Goal: Task Accomplishment & Management: Complete application form

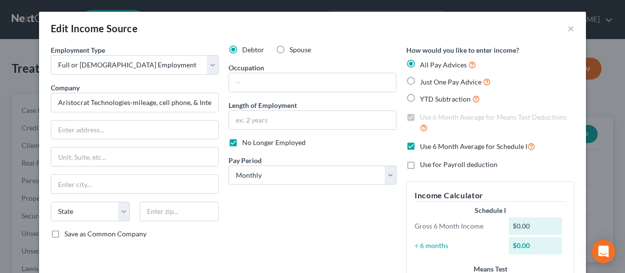
select select "0"
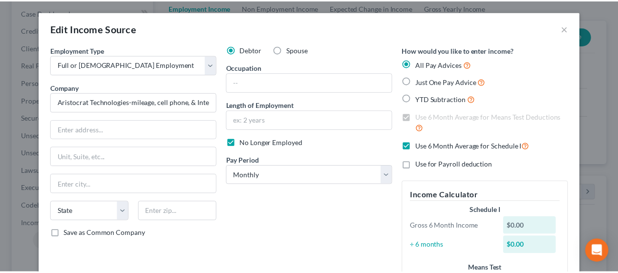
scroll to position [270, 0]
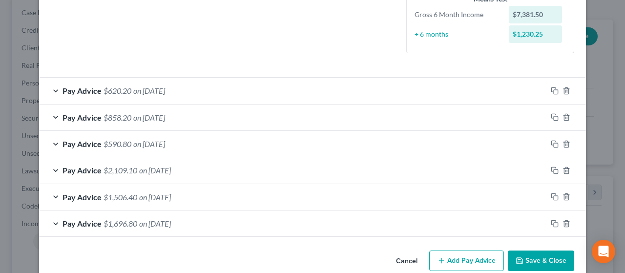
click at [546, 258] on button "Save & Close" at bounding box center [541, 261] width 66 height 21
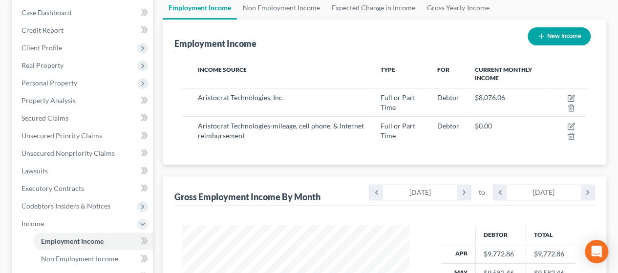
scroll to position [314, 0]
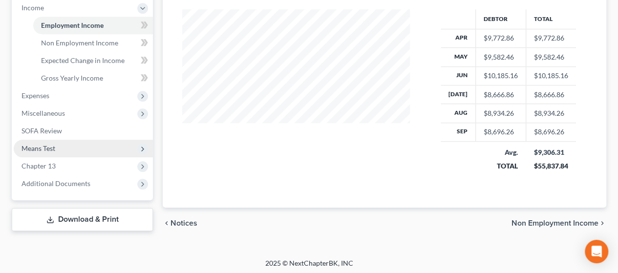
click at [104, 145] on span "Means Test" at bounding box center [83, 149] width 139 height 18
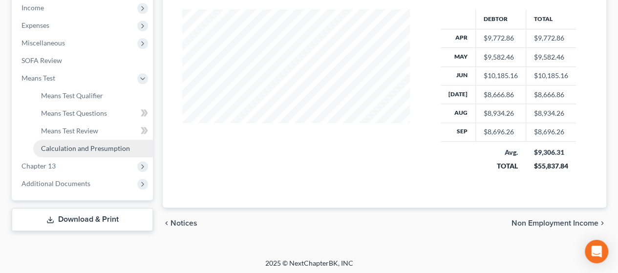
click at [106, 147] on span "Calculation and Presumption" at bounding box center [85, 148] width 89 height 8
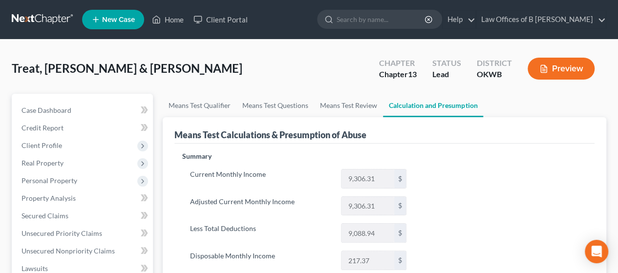
click at [514, 140] on div "Means Test Calculations & Presumption of Abuse" at bounding box center [384, 130] width 420 height 26
click at [280, 106] on link "Means Test Questions" at bounding box center [275, 105] width 78 height 23
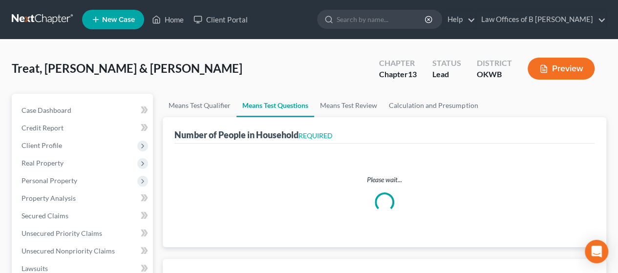
select select "5"
select select "4"
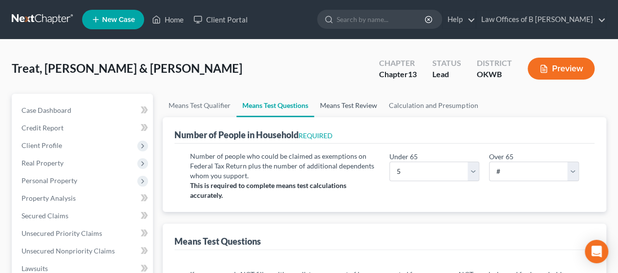
click at [343, 106] on link "Means Test Review" at bounding box center [348, 105] width 69 height 23
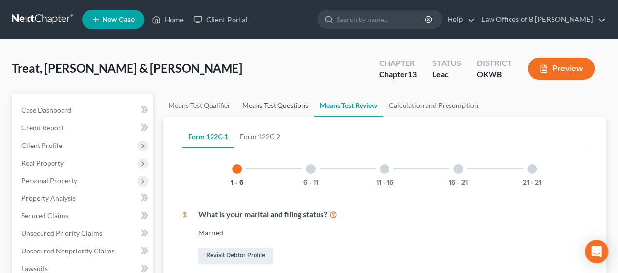
click at [252, 108] on link "Means Test Questions" at bounding box center [275, 105] width 78 height 23
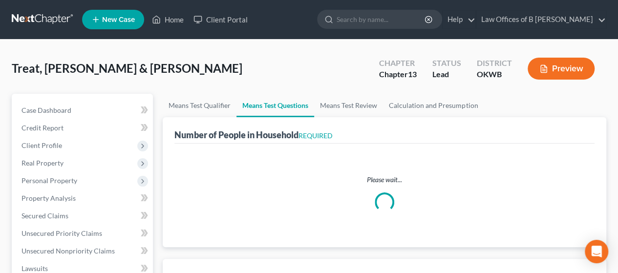
select select "5"
select select "4"
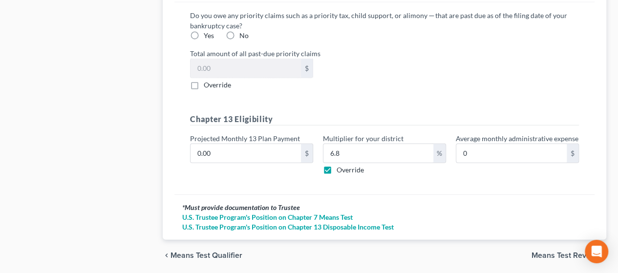
scroll to position [1112, 0]
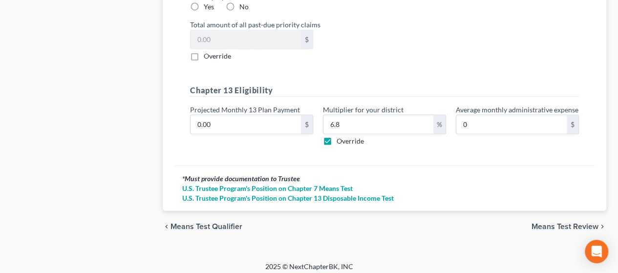
click at [556, 226] on div "chevron_left Means Test Qualifier Means Test Review chevron_right" at bounding box center [385, 226] width 444 height 31
click at [554, 223] on span "Means Test Review" at bounding box center [564, 227] width 67 height 8
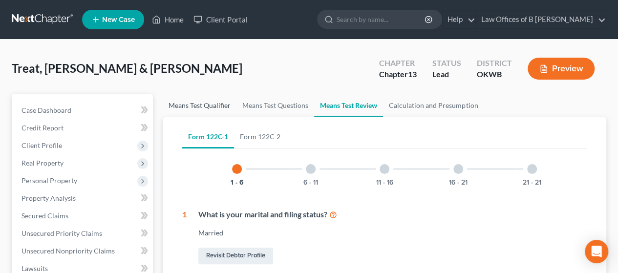
click at [208, 102] on link "Means Test Qualifier" at bounding box center [200, 105] width 74 height 23
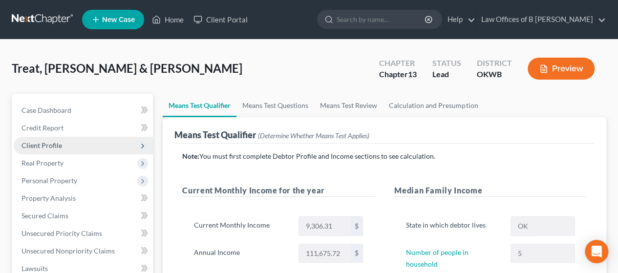
click at [76, 139] on span "Client Profile" at bounding box center [83, 146] width 139 height 18
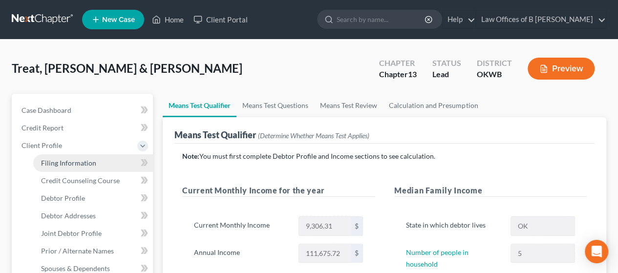
click at [73, 157] on link "Filing Information" at bounding box center [93, 163] width 120 height 18
select select "1"
select select "3"
select select "65"
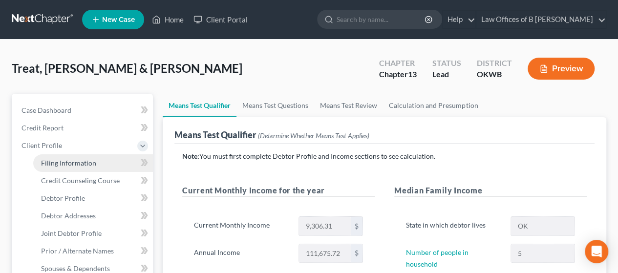
select select "0"
select select "37"
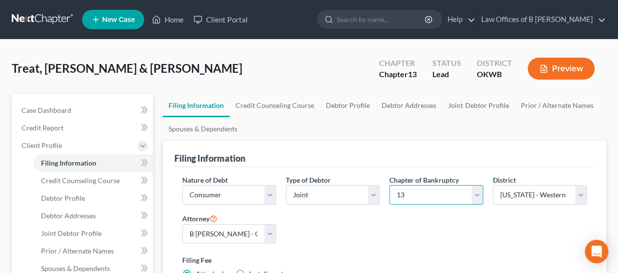
click at [476, 190] on select "Select 7 11 12 13" at bounding box center [436, 195] width 94 height 20
select select "0"
click at [389, 185] on select "Select 7 11 12 13" at bounding box center [436, 195] width 94 height 20
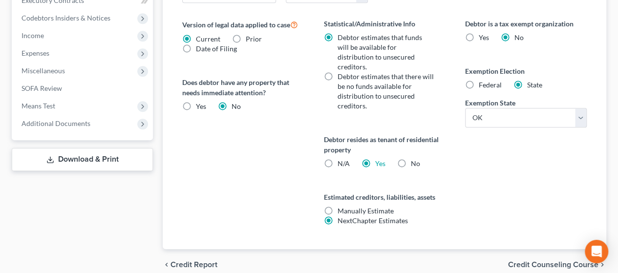
scroll to position [415, 0]
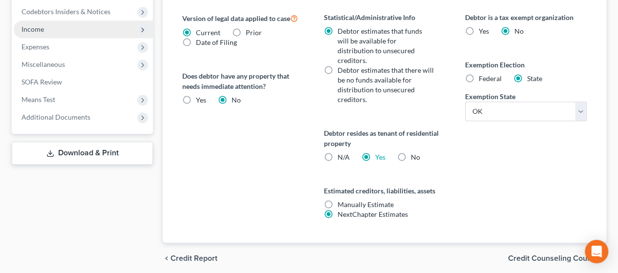
click at [79, 29] on span "Income" at bounding box center [83, 30] width 139 height 18
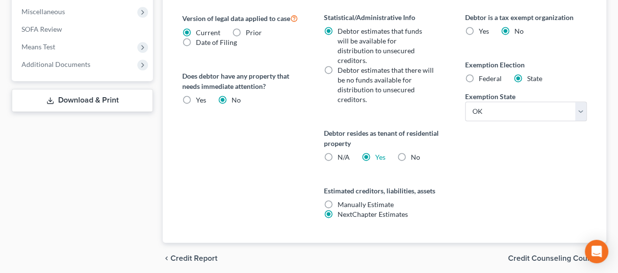
scroll to position [292, 0]
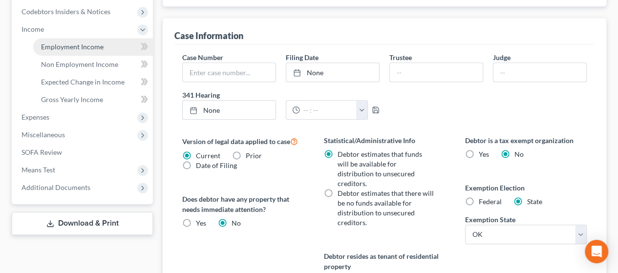
click at [85, 46] on span "Employment Income" at bounding box center [72, 46] width 63 height 8
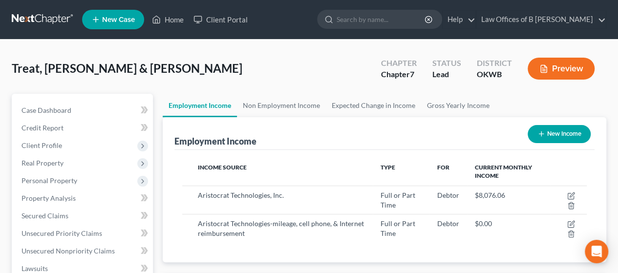
scroll to position [174, 247]
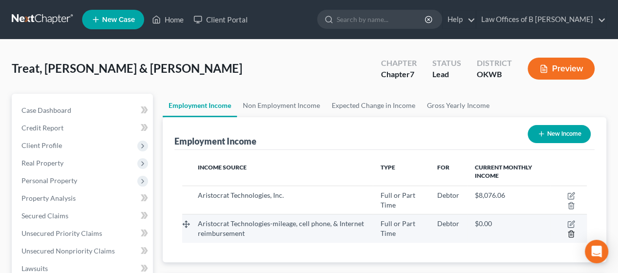
click at [571, 234] on line "button" at bounding box center [571, 235] width 0 height 2
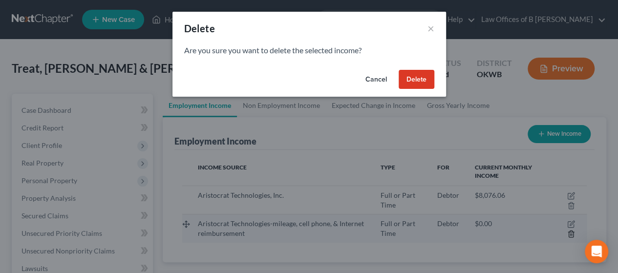
scroll to position [174, 250]
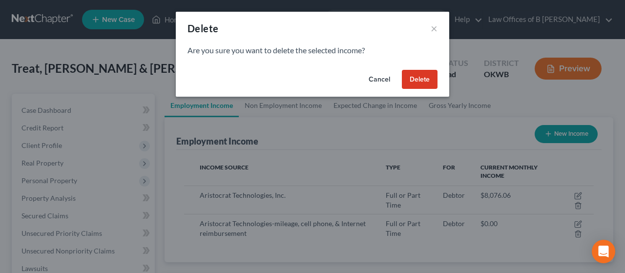
click at [418, 77] on button "Delete" at bounding box center [420, 80] width 36 height 20
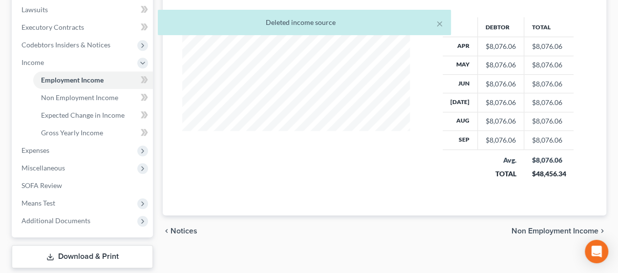
scroll to position [261, 0]
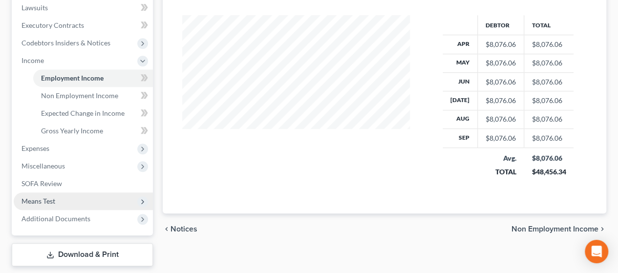
click at [79, 199] on span "Means Test" at bounding box center [83, 201] width 139 height 18
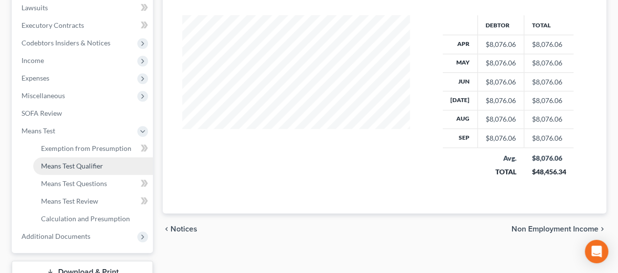
click at [82, 164] on span "Means Test Qualifier" at bounding box center [72, 166] width 62 height 8
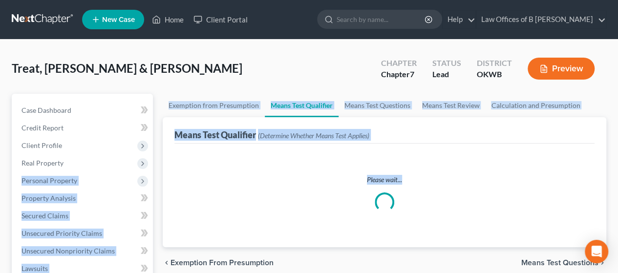
drag, startPoint x: 82, startPoint y: 164, endPoint x: 539, endPoint y: 209, distance: 459.4
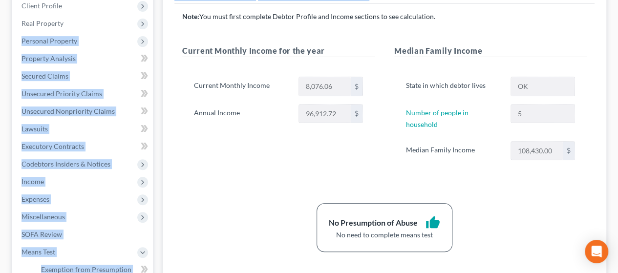
scroll to position [142, 0]
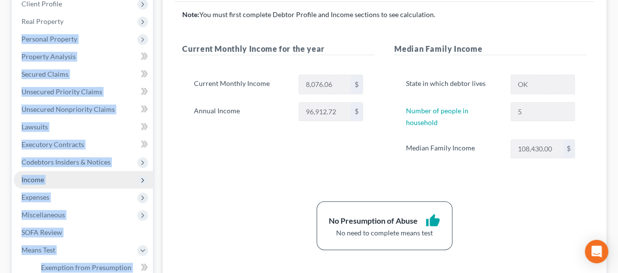
click at [79, 178] on span "Income" at bounding box center [83, 180] width 139 height 18
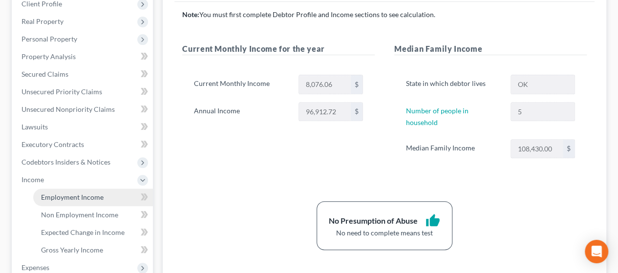
click at [89, 199] on span "Employment Income" at bounding box center [72, 197] width 63 height 8
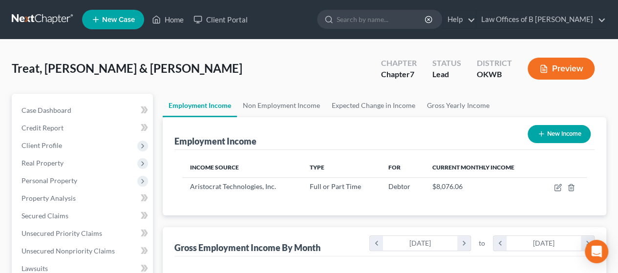
click at [542, 130] on icon "button" at bounding box center [541, 134] width 8 height 8
select select "0"
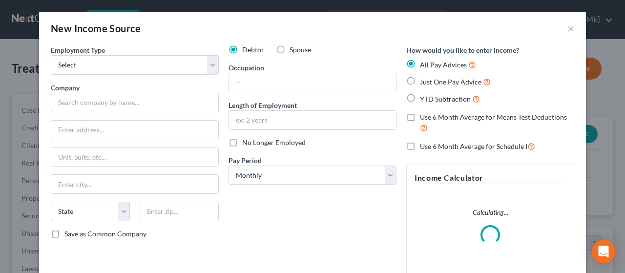
scroll to position [174, 250]
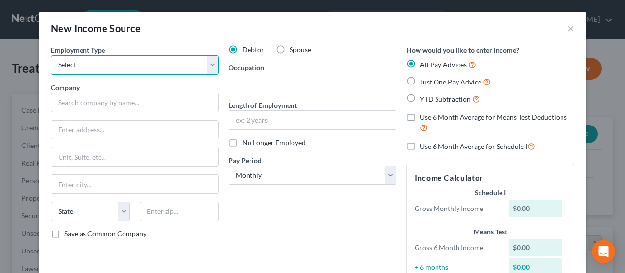
click at [111, 68] on select "Select Full or [DEMOGRAPHIC_DATA] Employment Self Employment" at bounding box center [135, 65] width 168 height 20
select select "0"
click at [51, 55] on select "Select Full or [DEMOGRAPHIC_DATA] Employment Self Employment" at bounding box center [135, 65] width 168 height 20
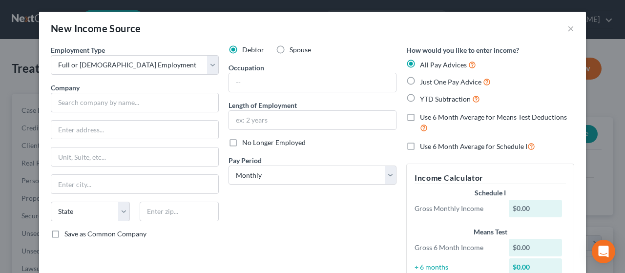
click at [420, 99] on label "YTD Subtraction" at bounding box center [450, 98] width 60 height 11
click at [424, 99] on input "YTD Subtraction" at bounding box center [427, 96] width 6 height 6
radio input "true"
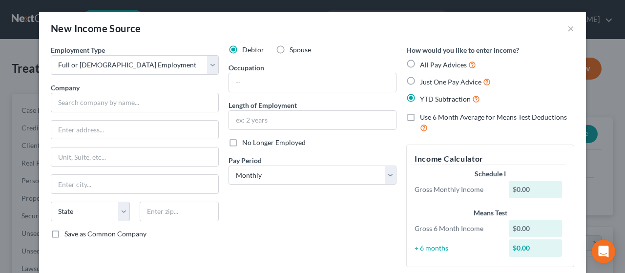
click at [420, 117] on label "Use 6 Month Average for Means Test Deductions" at bounding box center [497, 122] width 154 height 21
click at [424, 117] on input "Use 6 Month Average for Means Test Deductions" at bounding box center [427, 115] width 6 height 6
checkbox input "true"
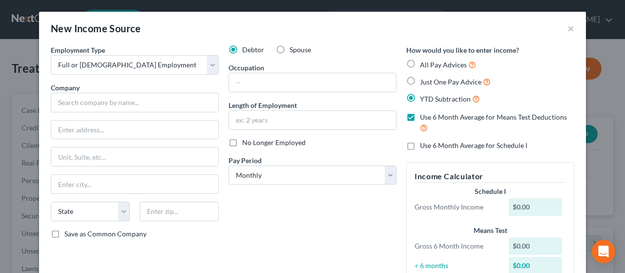
click at [420, 147] on label "Use 6 Month Average for Schedule I" at bounding box center [473, 146] width 107 height 10
click at [424, 147] on input "Use 6 Month Average for Schedule I" at bounding box center [427, 144] width 6 height 6
checkbox input "true"
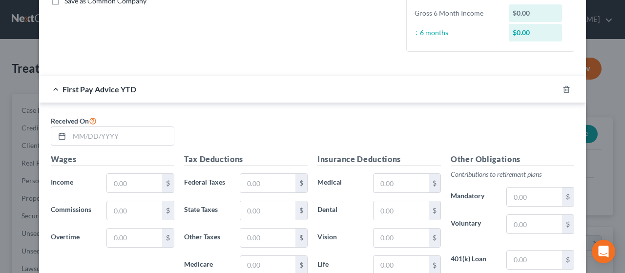
scroll to position [250, 0]
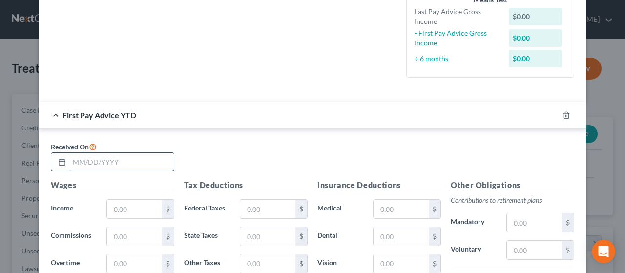
click at [114, 167] on input "text" at bounding box center [121, 162] width 105 height 19
type input "[DATE]"
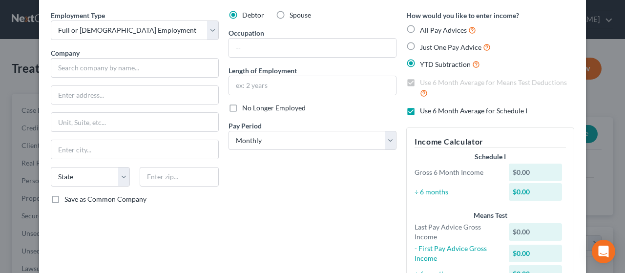
scroll to position [33, 0]
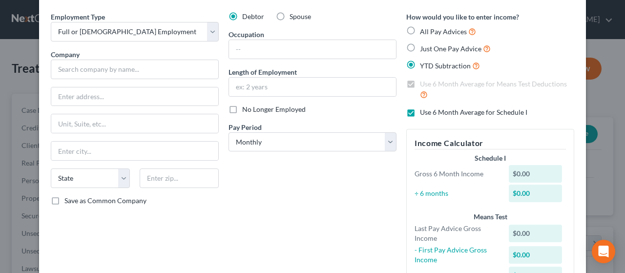
click at [420, 48] on label "Just One Pay Advice" at bounding box center [455, 48] width 71 height 11
click at [424, 48] on input "Just One Pay Advice" at bounding box center [427, 46] width 6 height 6
radio input "true"
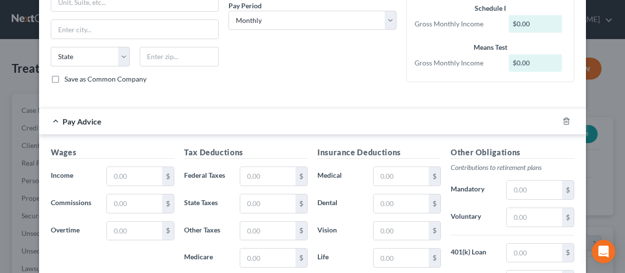
scroll to position [173, 0]
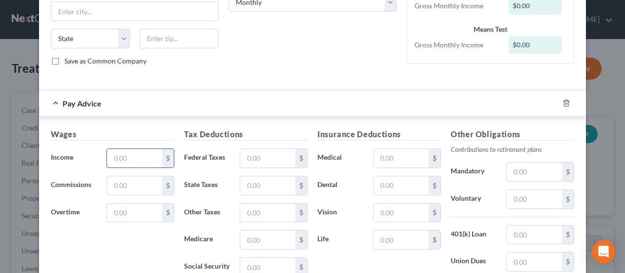
click at [130, 159] on input "text" at bounding box center [134, 158] width 55 height 19
type input "896.17"
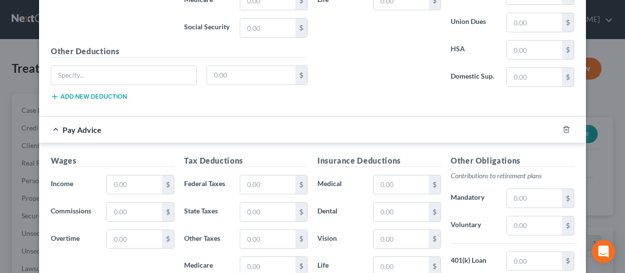
scroll to position [567, 0]
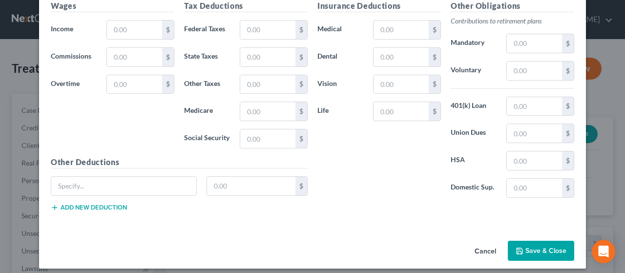
click at [543, 241] on button "Save & Close" at bounding box center [541, 251] width 66 height 21
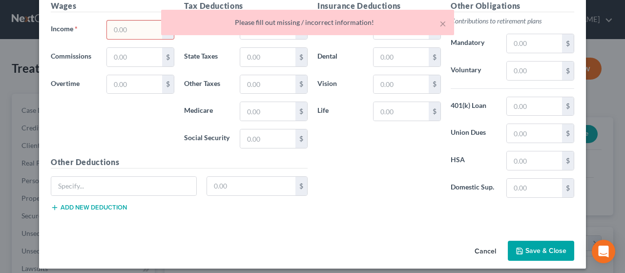
click at [137, 18] on div "× Please fill out missing / incorrect information!" at bounding box center [307, 25] width 625 height 30
click at [135, 24] on div "× Please fill out missing / incorrect information!" at bounding box center [307, 25] width 625 height 30
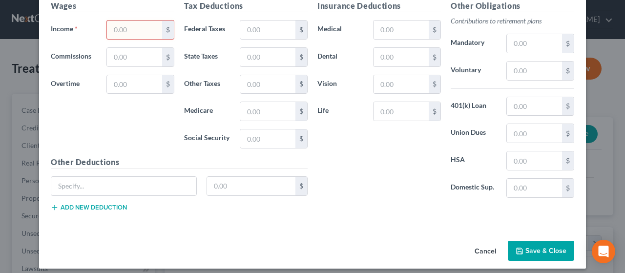
click at [135, 24] on input "text" at bounding box center [134, 30] width 55 height 19
type input "896.17"
click at [133, 108] on div "Wages Income * 896.17 $ Commissions $ Overtime $" at bounding box center [112, 78] width 133 height 156
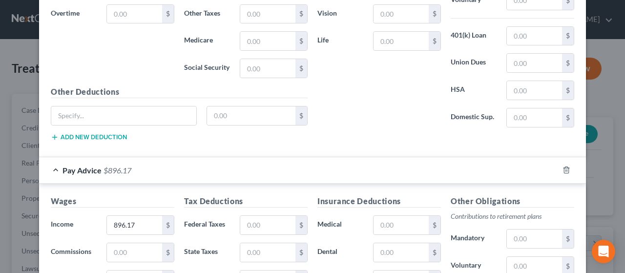
scroll to position [391, 0]
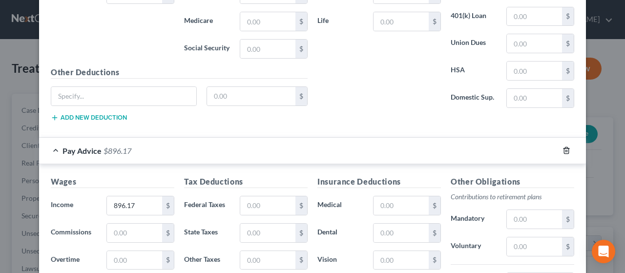
click at [567, 150] on line "button" at bounding box center [567, 151] width 0 height 2
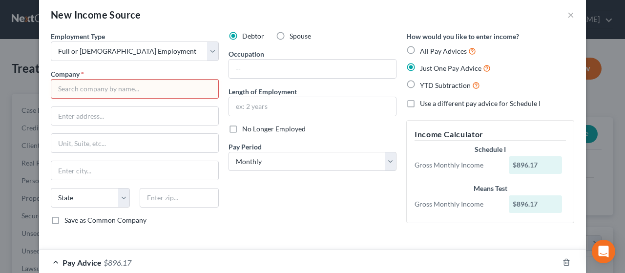
scroll to position [0, 0]
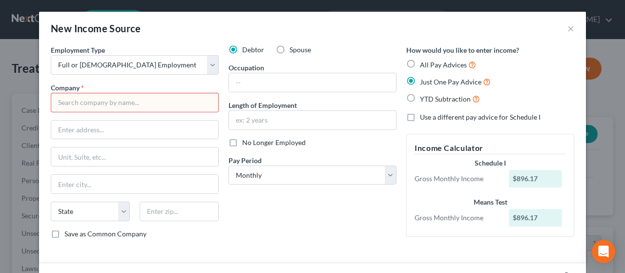
click at [194, 94] on input "text" at bounding box center [135, 103] width 168 height 20
type input "arustocrat"
click at [273, 225] on div "Debtor Spouse Occupation Length of Employment No Longer Employed Pay Period * S…" at bounding box center [313, 146] width 178 height 202
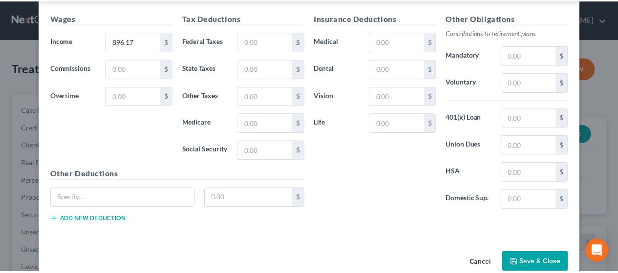
scroll to position [304, 0]
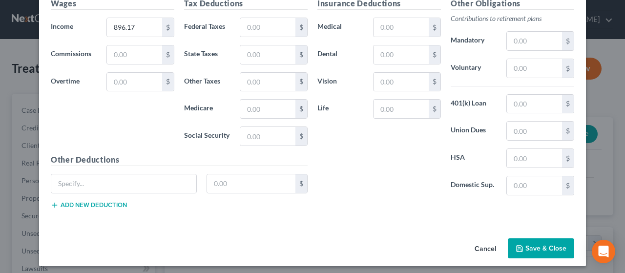
click at [530, 245] on button "Save & Close" at bounding box center [541, 248] width 66 height 21
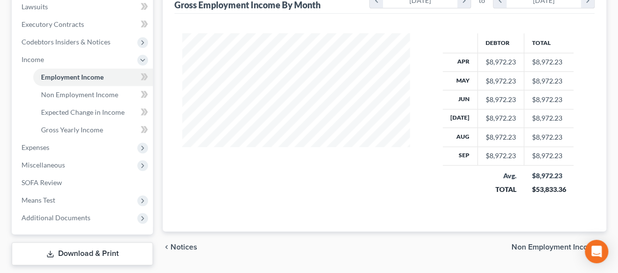
scroll to position [279, 0]
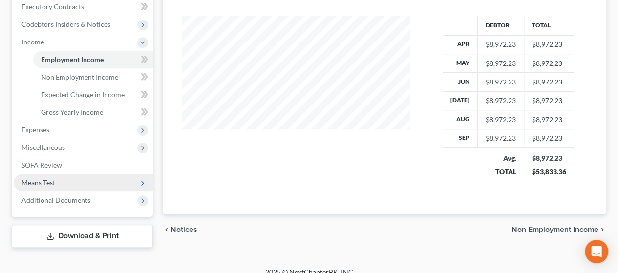
click at [78, 183] on span "Means Test" at bounding box center [83, 183] width 139 height 18
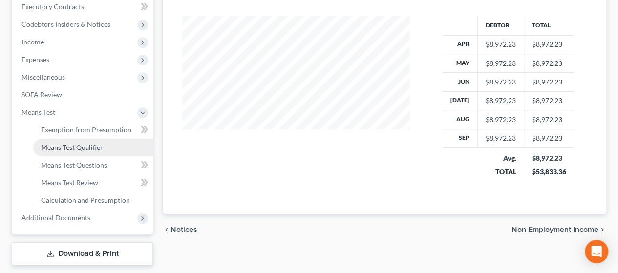
click at [85, 149] on span "Means Test Qualifier" at bounding box center [72, 147] width 62 height 8
